Goal: Check status: Check status

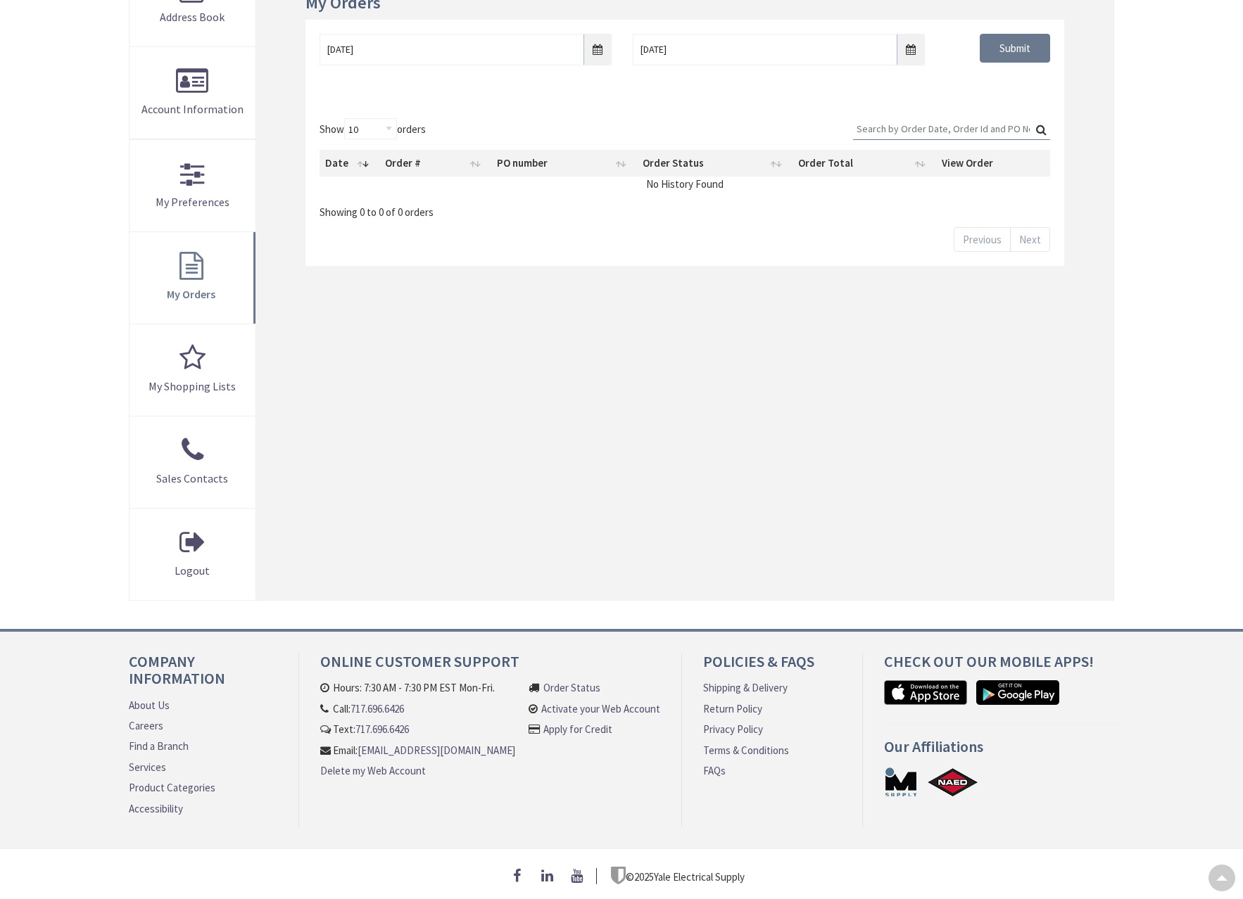
type input "[GEOGRAPHIC_DATA], [GEOGRAPHIC_DATA]"
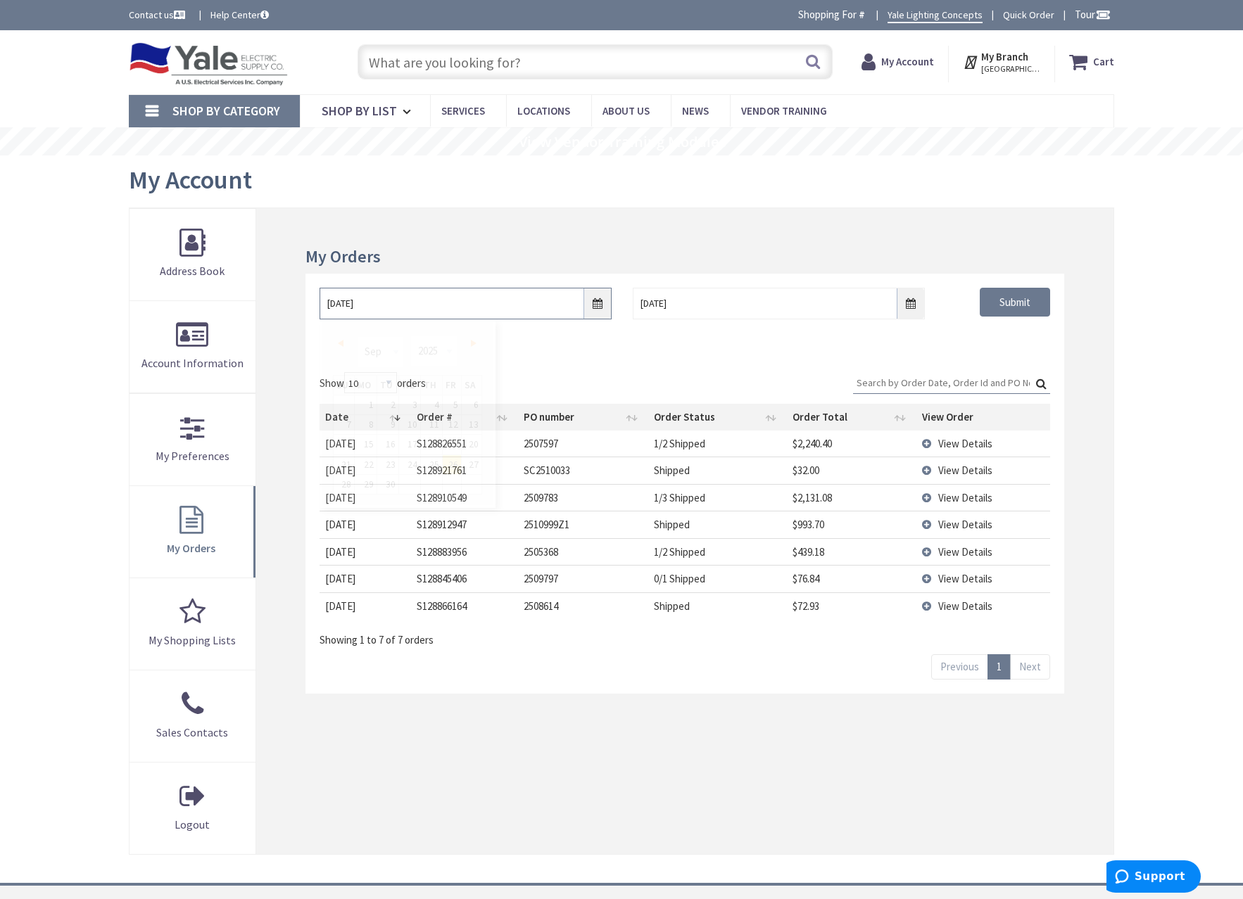
click at [593, 314] on input "[DATE]" at bounding box center [466, 304] width 292 height 32
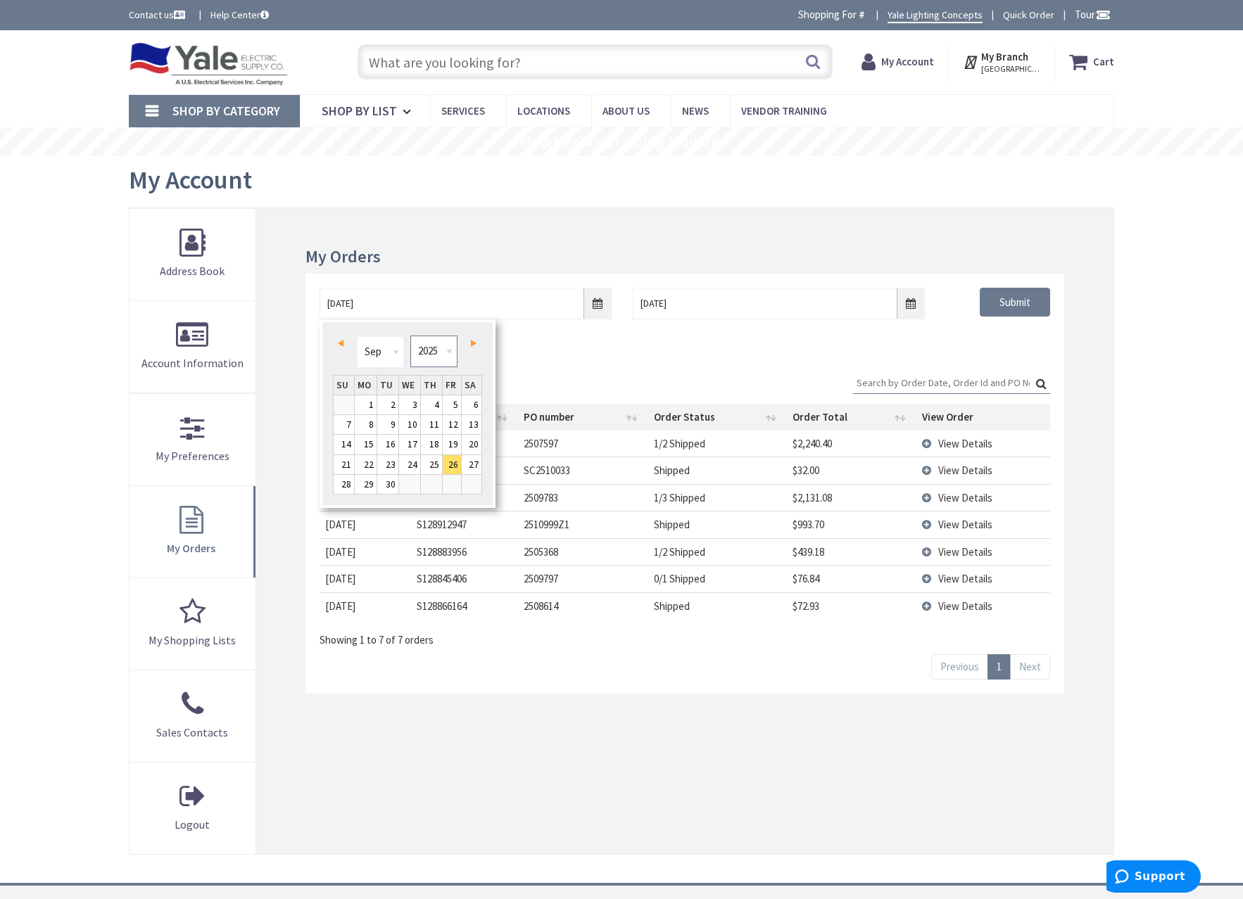
click at [446, 356] on select "1980 1981 1982 1983 1984 1985 1986 1987 1988 1989 1990 1991 1992 1993 1994 1995…" at bounding box center [433, 352] width 47 height 32
type input "[DATE]"
click at [1049, 346] on div "09/25/2021 10/3/2025 Submit" at bounding box center [684, 316] width 759 height 84
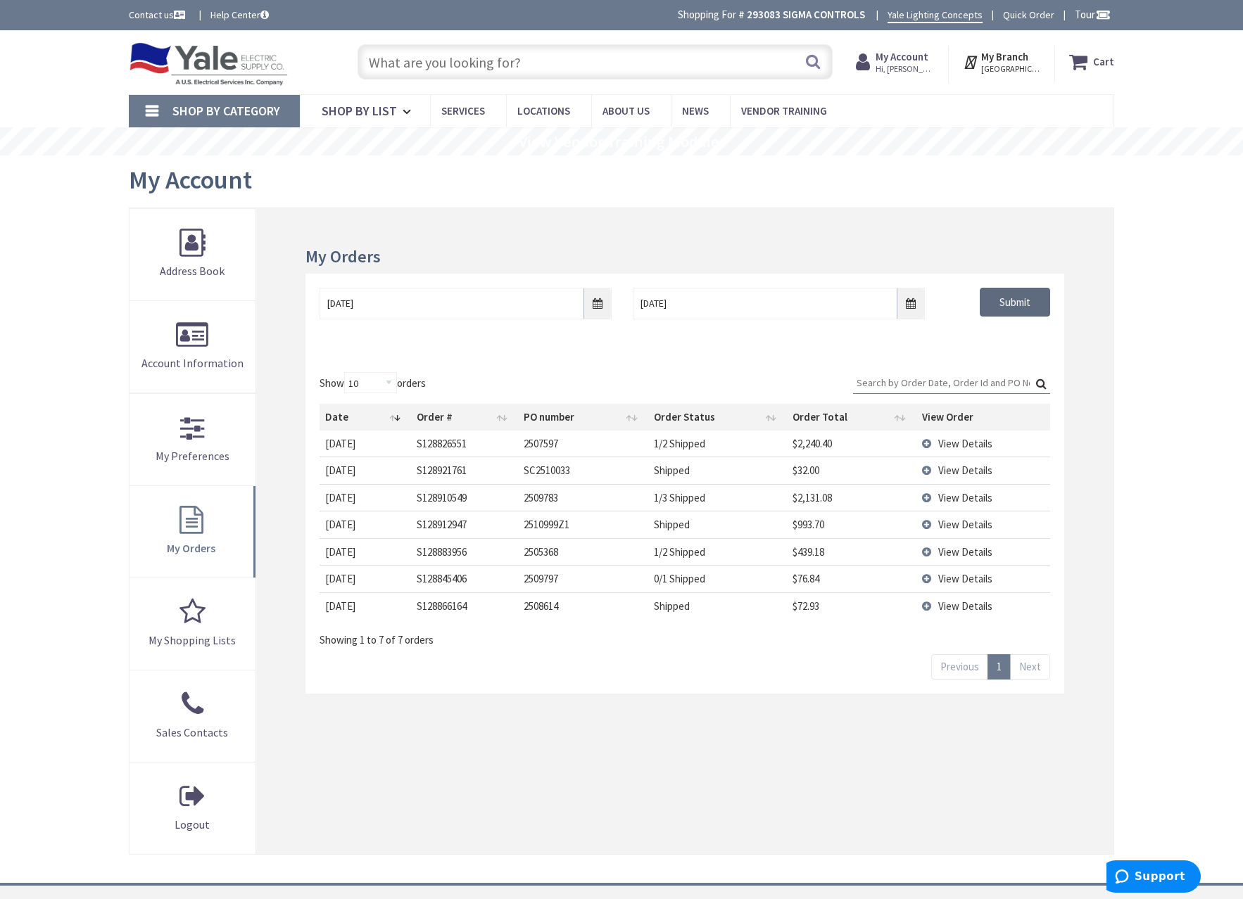
click at [1027, 301] on input "Submit" at bounding box center [1015, 303] width 70 height 30
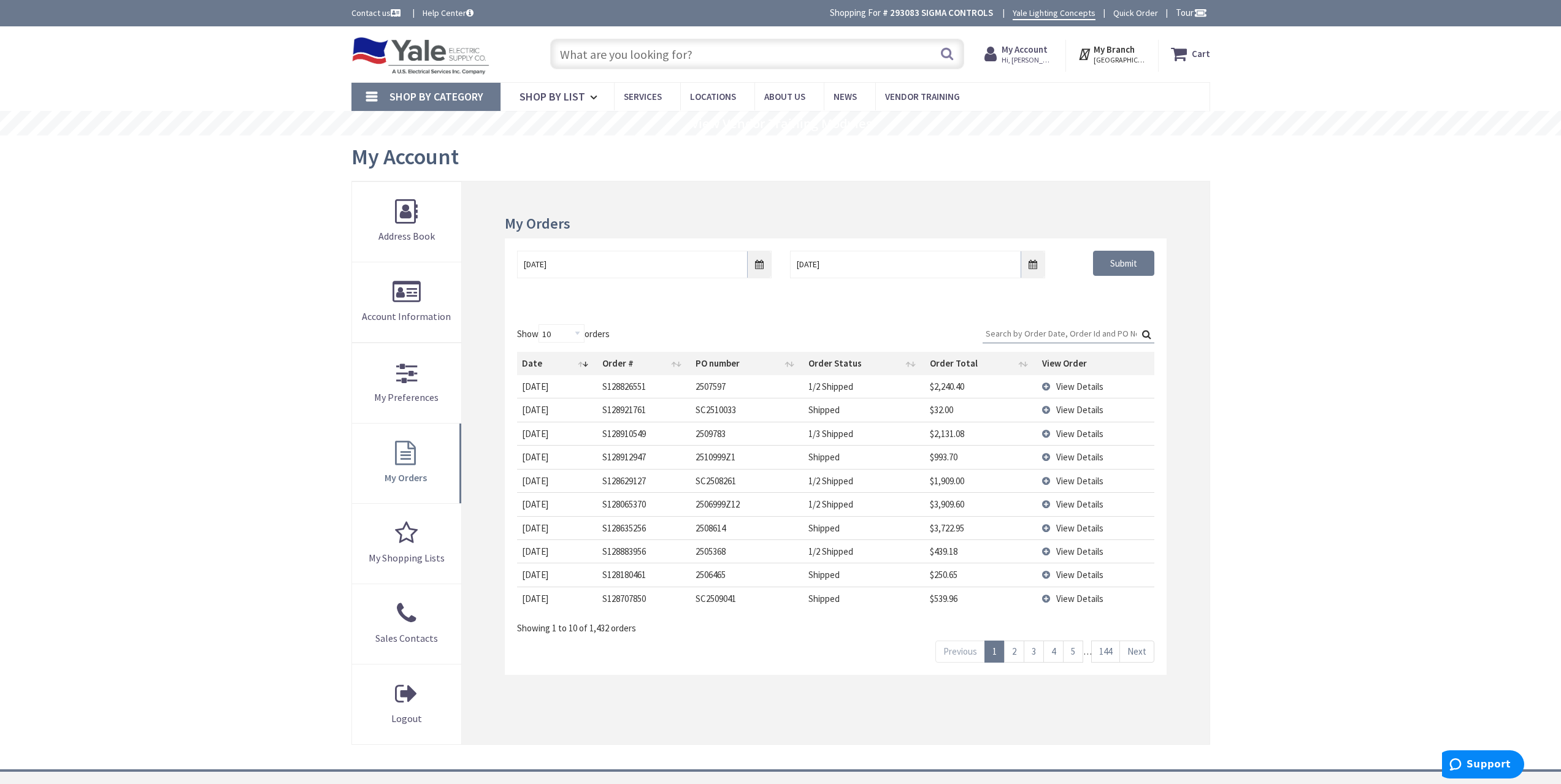
click at [1069, 456] on span "View Details" at bounding box center [1080, 456] width 47 height 11
